Goal: Find specific page/section: Find specific page/section

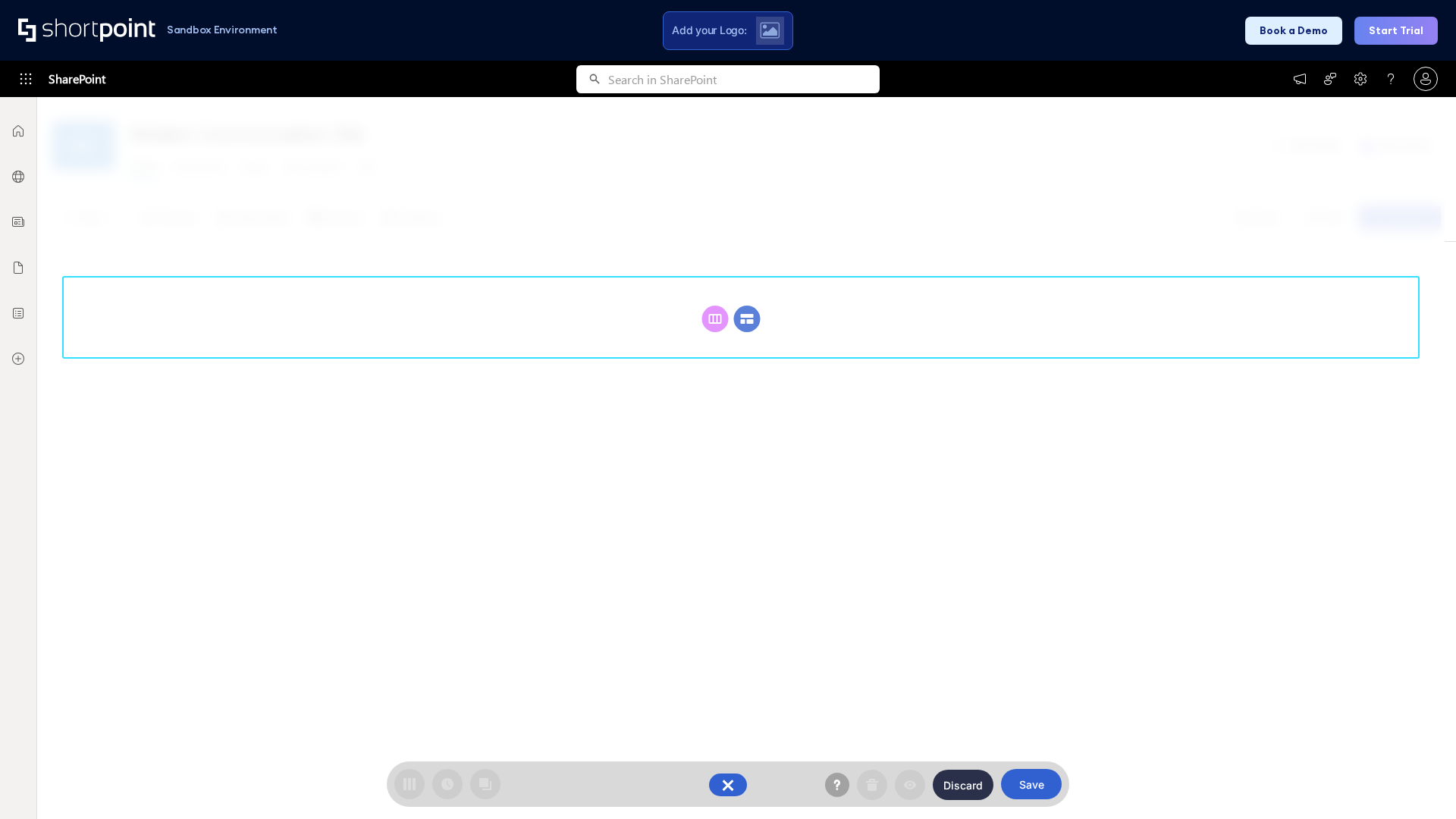
scroll to position [208, 0]
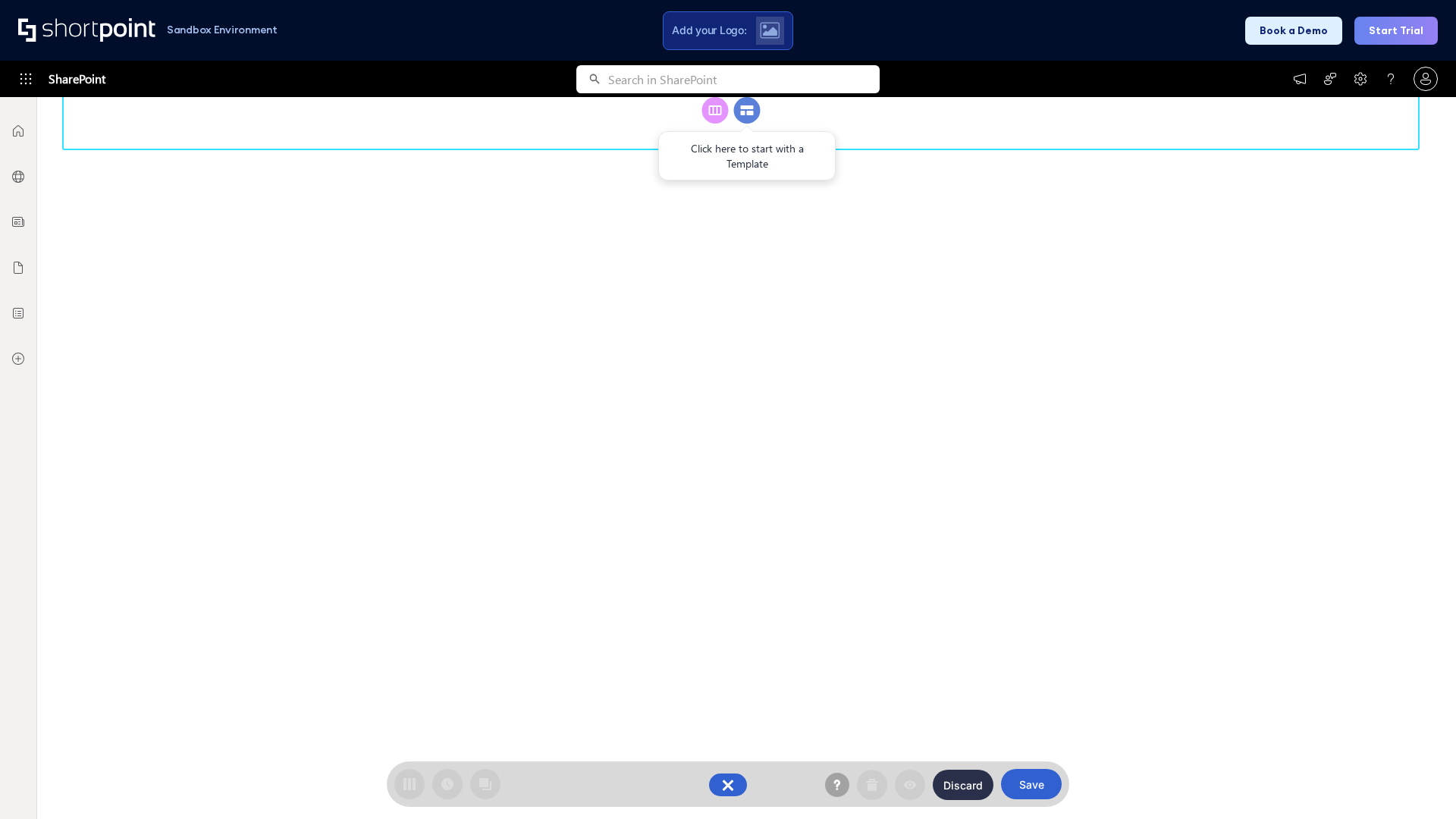
click at [747, 124] on circle at bounding box center [747, 110] width 26 height 26
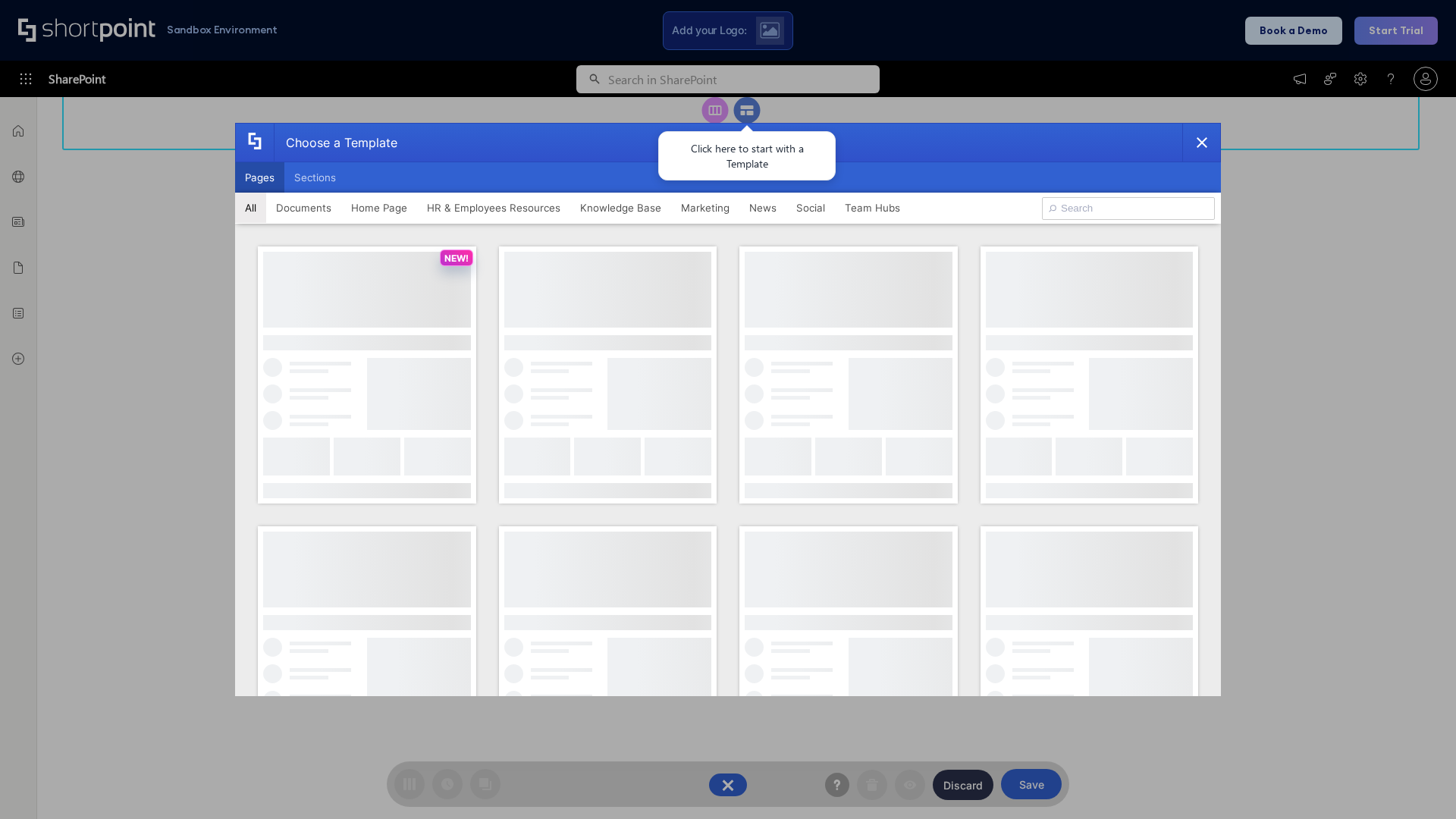
scroll to position [0, 0]
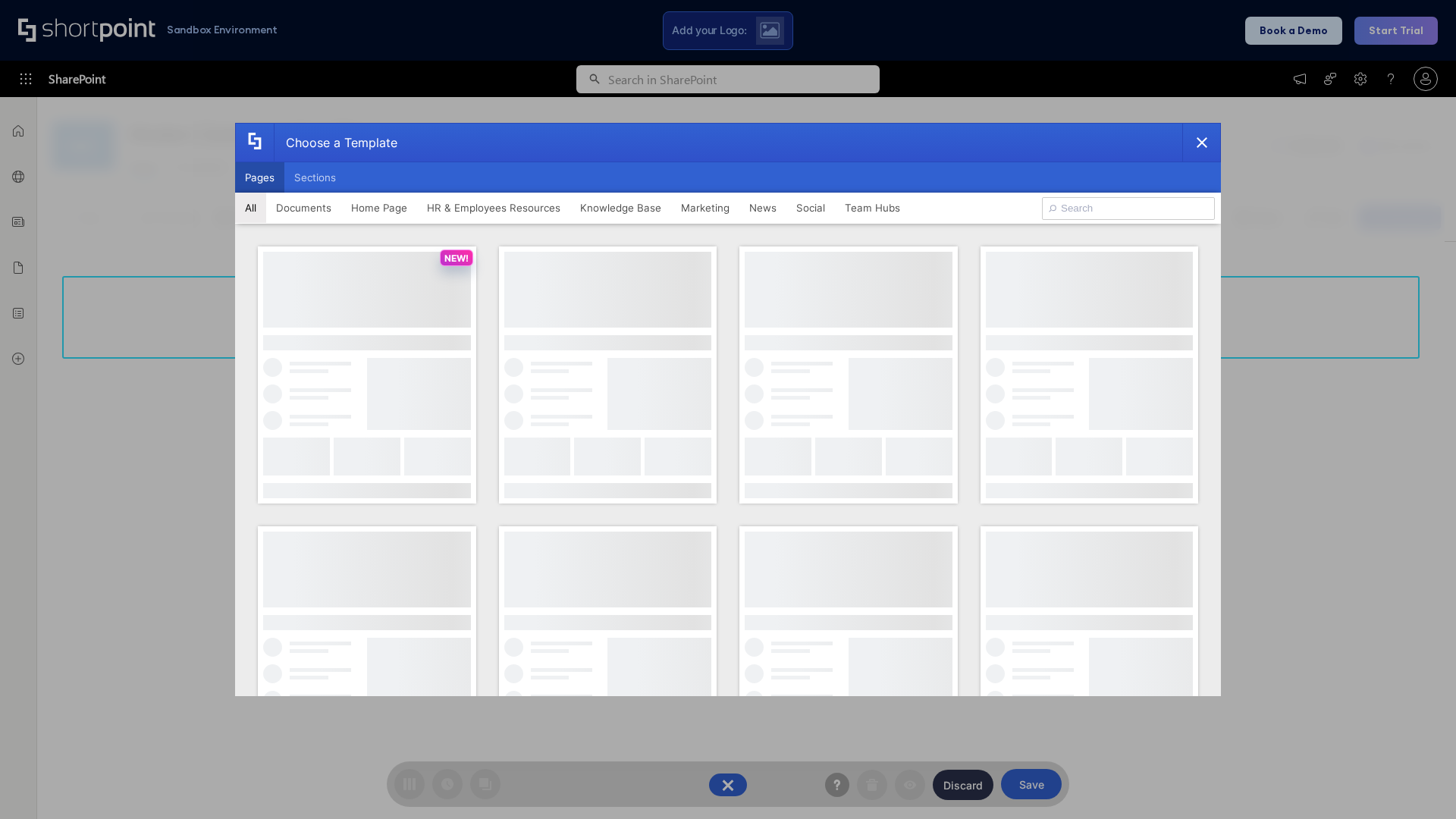
click at [259, 178] on button "Pages" at bounding box center [260, 177] width 49 height 31
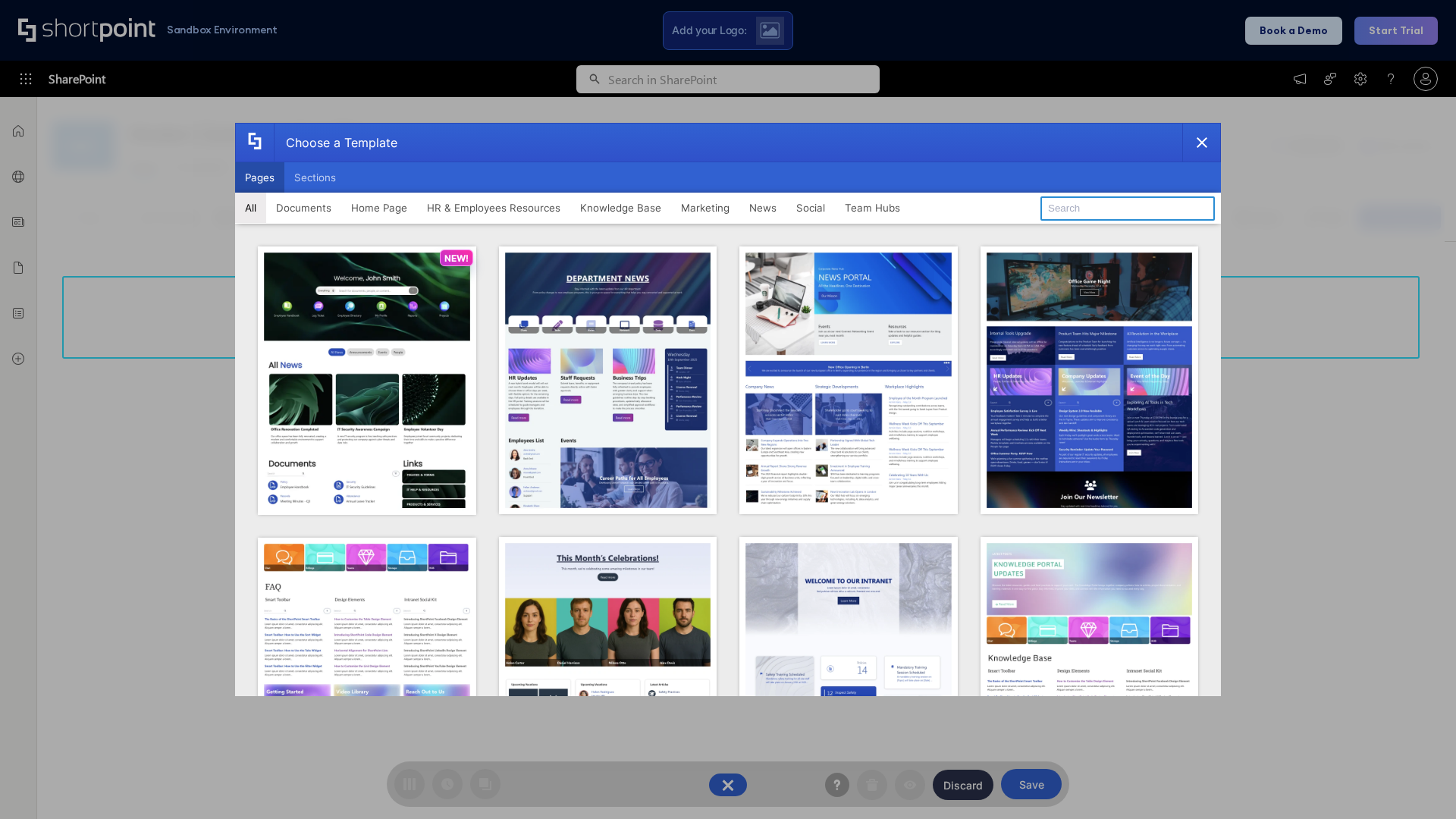
type input "HR 5"
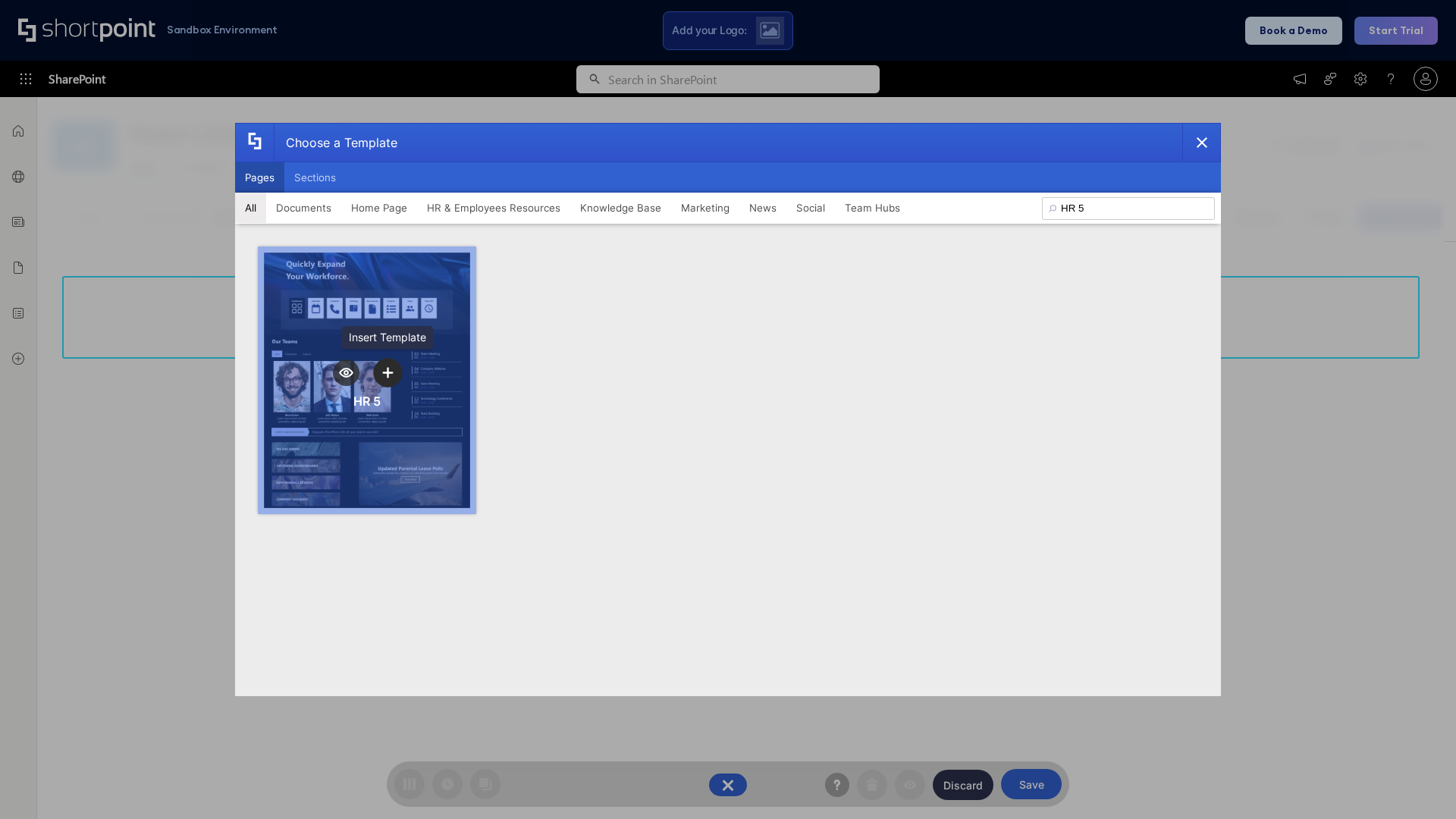
click at [388, 372] on icon "template selector" at bounding box center [388, 372] width 11 height 11
